Goal: Information Seeking & Learning: Learn about a topic

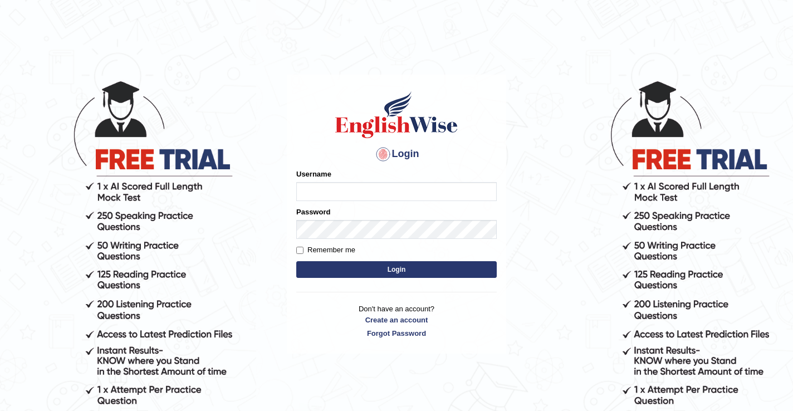
type input "DariaZ"
click at [356, 266] on button "Login" at bounding box center [396, 269] width 200 height 17
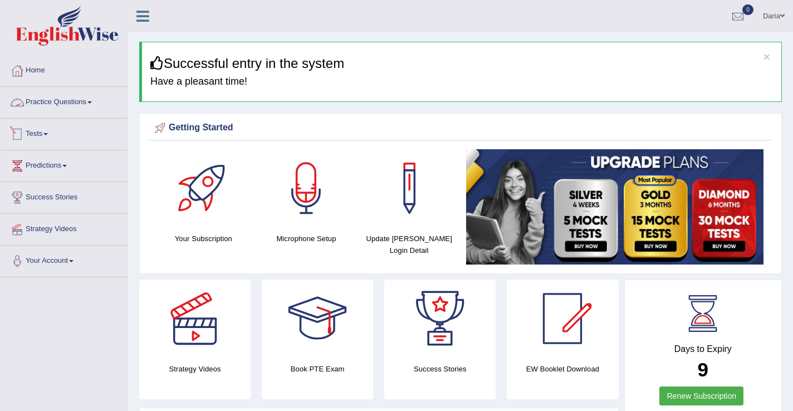
click at [45, 139] on link "Tests" at bounding box center [64, 133] width 127 height 28
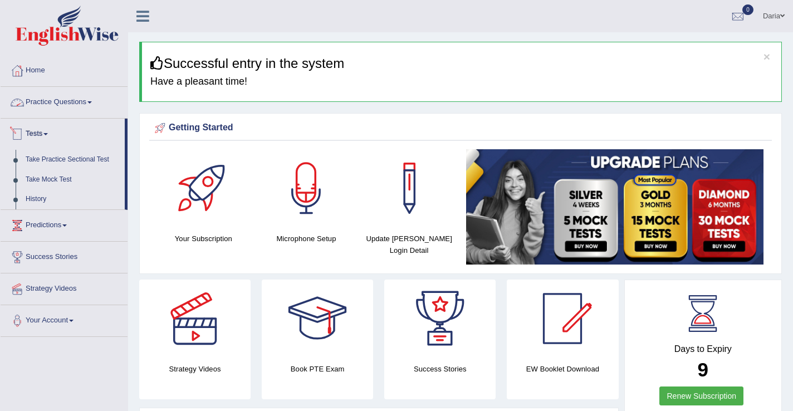
click at [52, 100] on link "Practice Questions" at bounding box center [64, 101] width 127 height 28
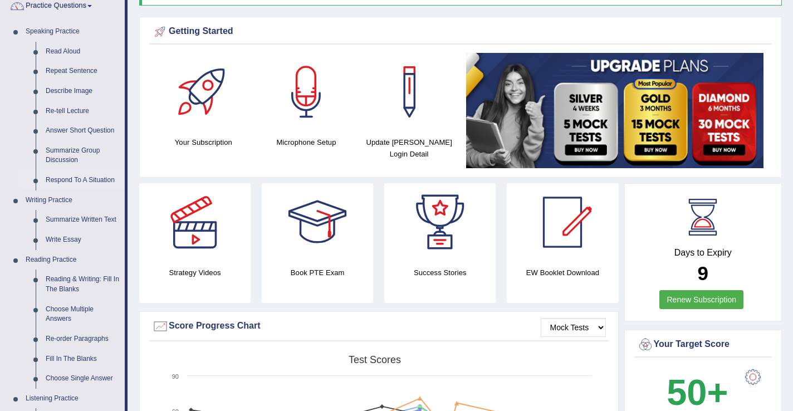
scroll to position [111, 0]
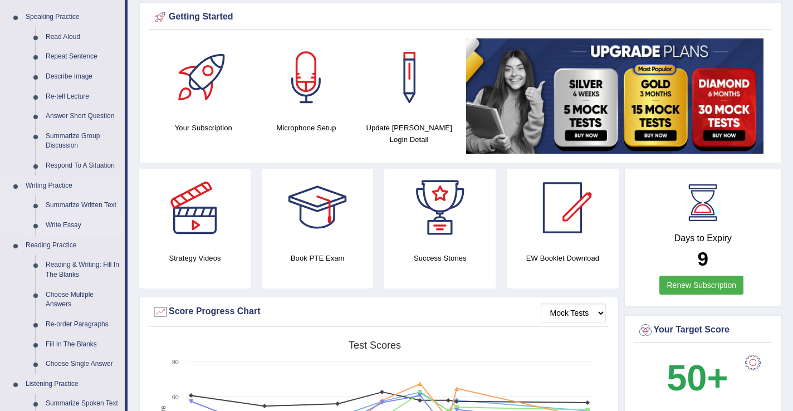
click at [77, 222] on link "Write Essay" at bounding box center [83, 225] width 84 height 20
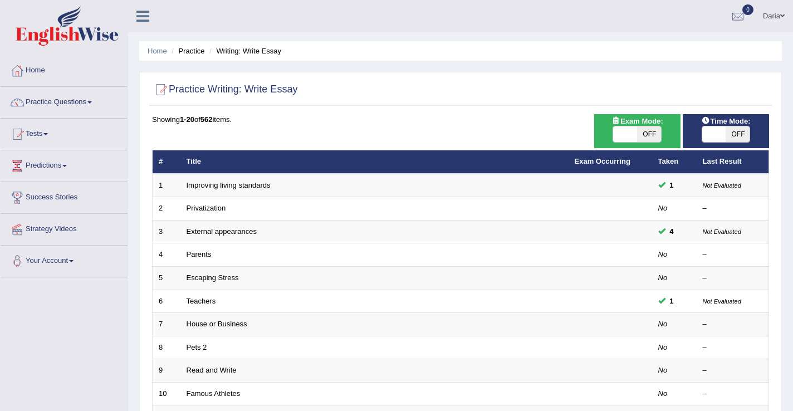
click at [625, 140] on span at bounding box center [625, 134] width 24 height 16
checkbox input "true"
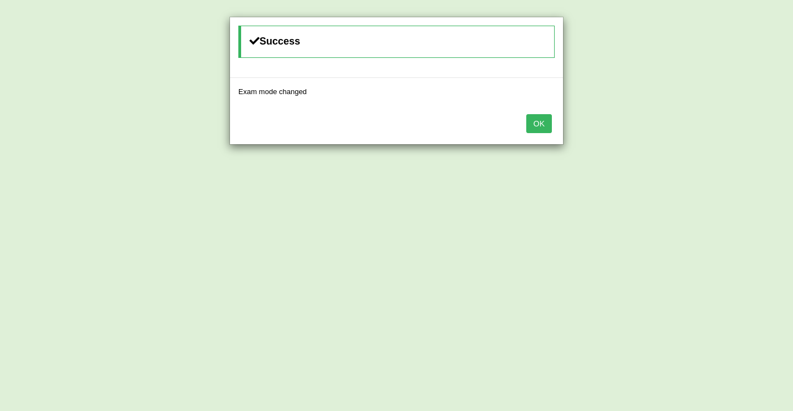
click at [546, 118] on button "OK" at bounding box center [539, 123] width 26 height 19
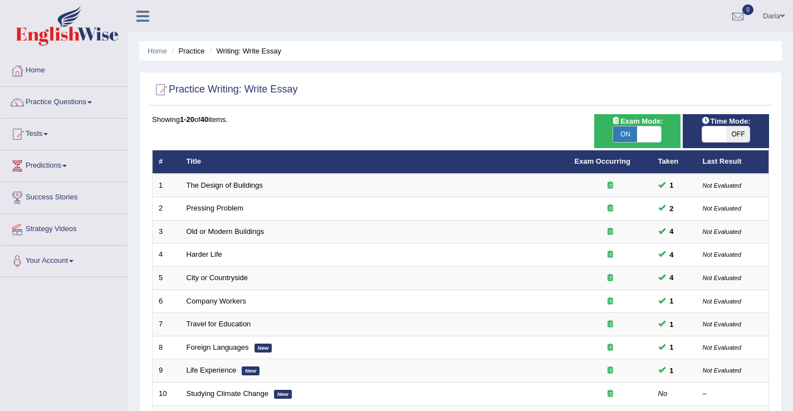
click at [716, 139] on span at bounding box center [714, 134] width 24 height 16
checkbox input "true"
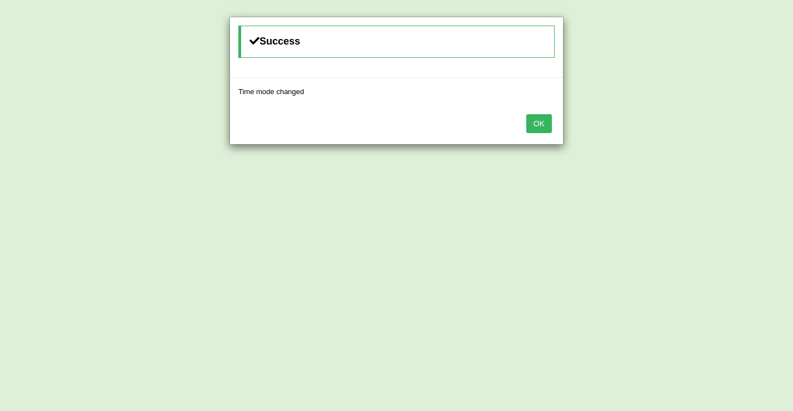
click at [534, 126] on button "OK" at bounding box center [539, 123] width 26 height 19
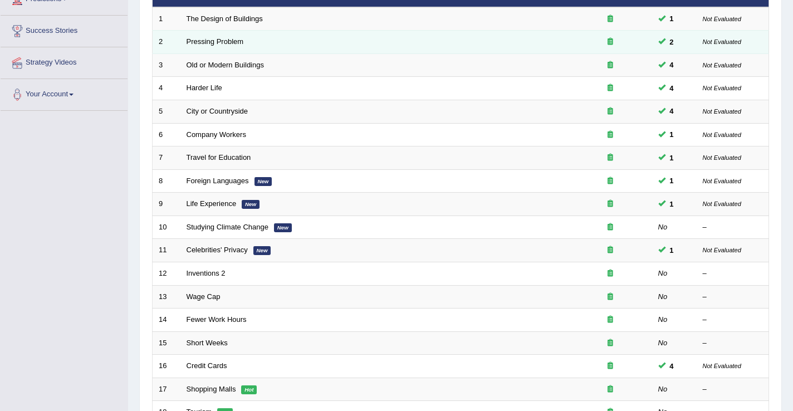
scroll to position [168, 0]
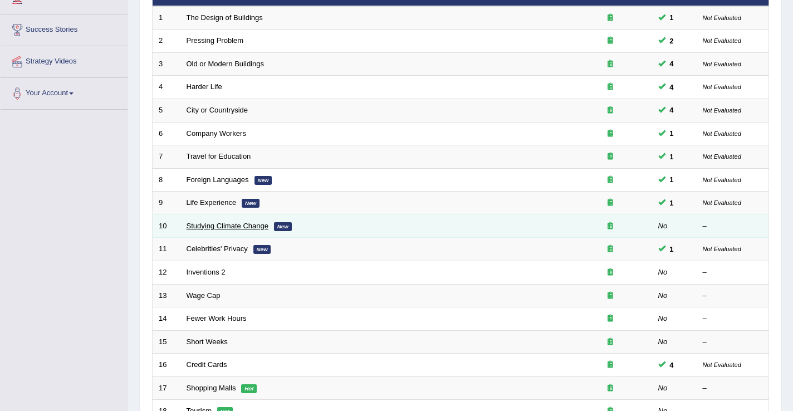
click at [236, 223] on link "Studying Climate Change" at bounding box center [228, 226] width 82 height 8
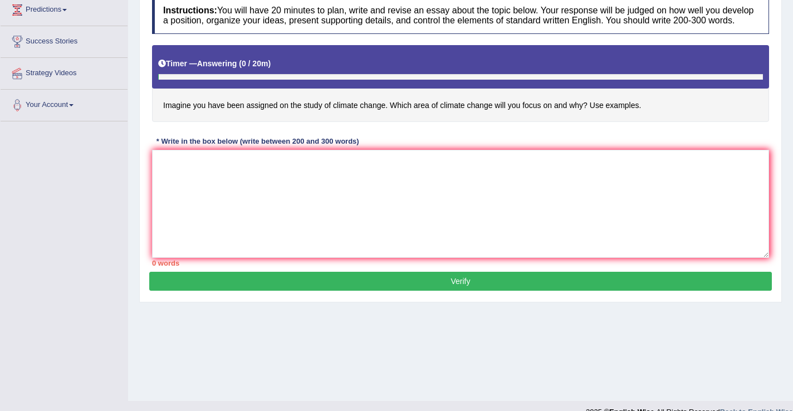
scroll to position [174, 0]
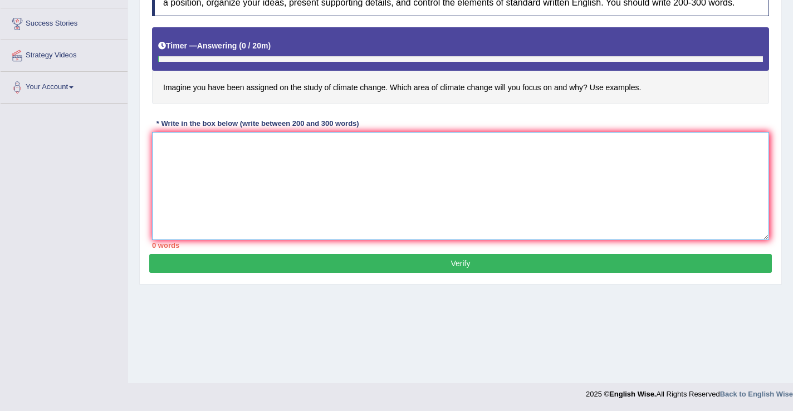
click at [285, 179] on textarea at bounding box center [460, 186] width 617 height 108
type textarea "P"
drag, startPoint x: 361, startPoint y: 155, endPoint x: 315, endPoint y: 153, distance: 46.2
click at [315, 153] on textarea "One of the most important trends of [DATE] world this the in how 11111" at bounding box center [460, 186] width 617 height 108
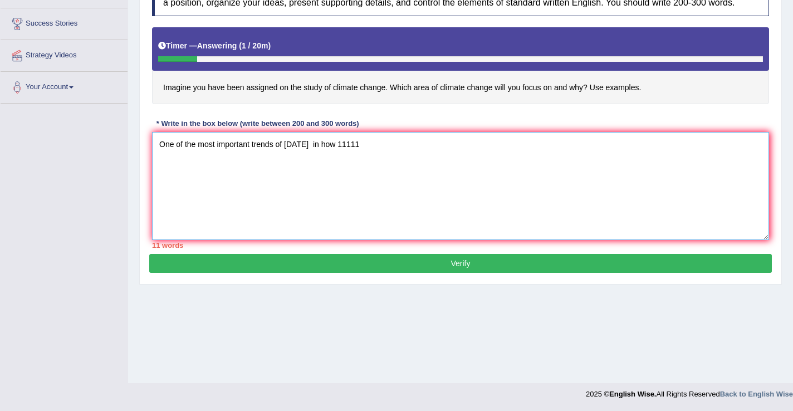
click at [317, 155] on textarea "One of the most important trends of today's in how 11111" at bounding box center [460, 186] width 617 height 108
click at [417, 156] on textarea "One of the most important trends of today's is the increase in how 11111" at bounding box center [460, 186] width 617 height 108
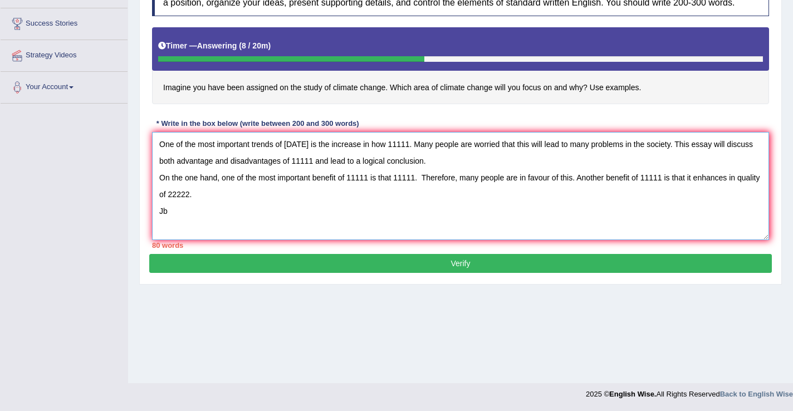
click at [751, 190] on textarea "One of the most important trends of today's is the increase in how 11111. Many …" at bounding box center [460, 186] width 617 height 108
click at [180, 221] on textarea "One of the most important trends of today's is the increase in how 11111. Many …" at bounding box center [460, 186] width 617 height 108
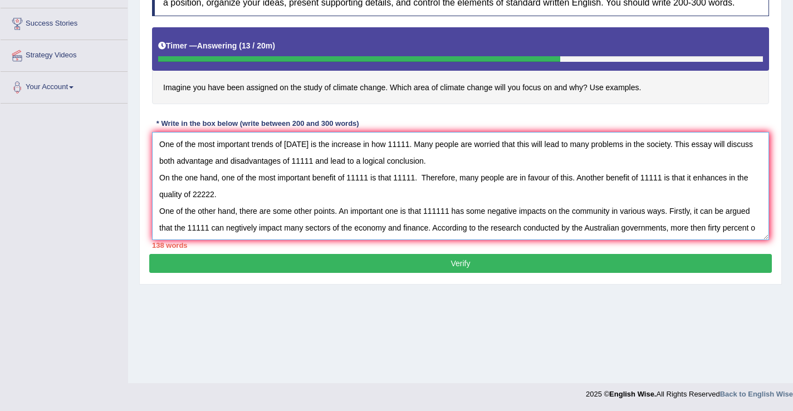
scroll to position [9, 0]
click at [723, 230] on textarea "One of the most important trends of today's is the increase in how 11111. Many …" at bounding box center [460, 186] width 617 height 108
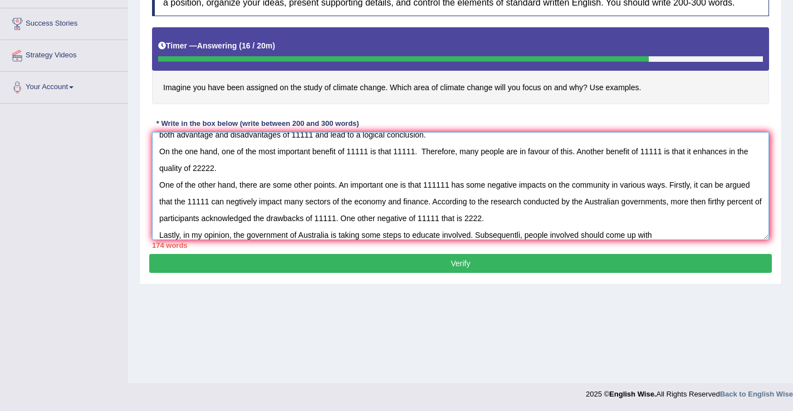
scroll to position [0, 0]
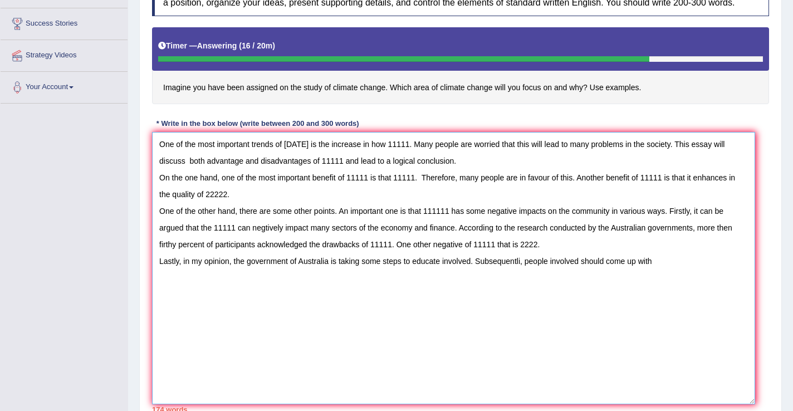
drag, startPoint x: 765, startPoint y: 249, endPoint x: 750, endPoint y: 412, distance: 163.8
click at [750, 237] on html "Toggle navigation Home Practice Questions Speaking Practice Read Aloud Repeat S…" at bounding box center [396, 31] width 793 height 411
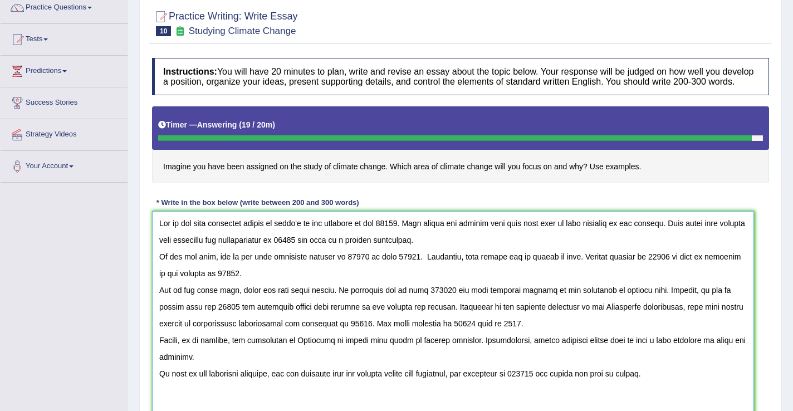
scroll to position [156, 0]
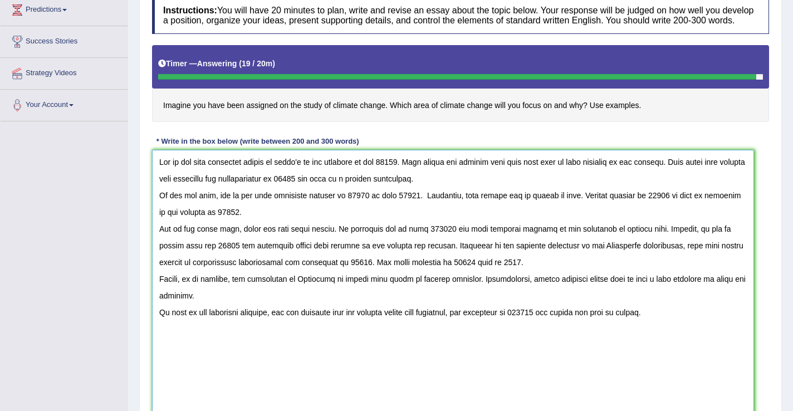
drag, startPoint x: 255, startPoint y: 173, endPoint x: 269, endPoint y: 173, distance: 14.5
click at [269, 173] on textarea at bounding box center [453, 285] width 602 height 271
type textarea "One of the most important trends of today's is the increase in how 11111. Many …"
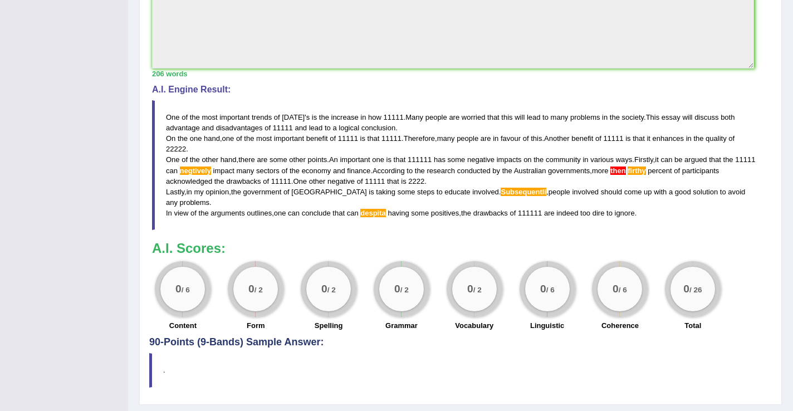
scroll to position [531, 0]
